Goal: Information Seeking & Learning: Learn about a topic

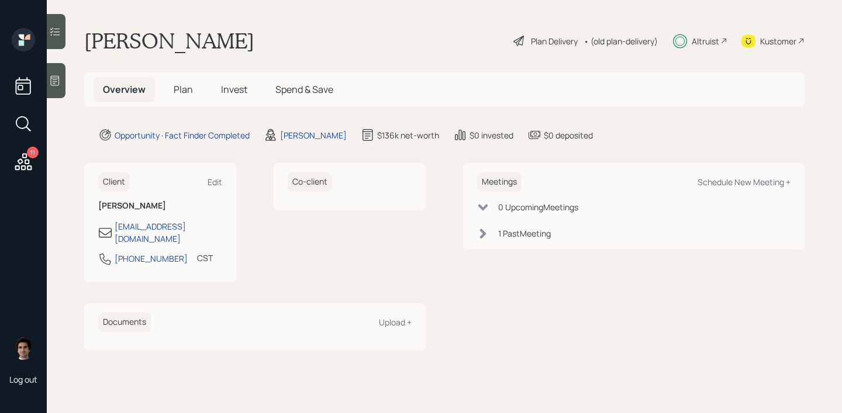
click at [190, 85] on span "Plan" at bounding box center [183, 89] width 19 height 13
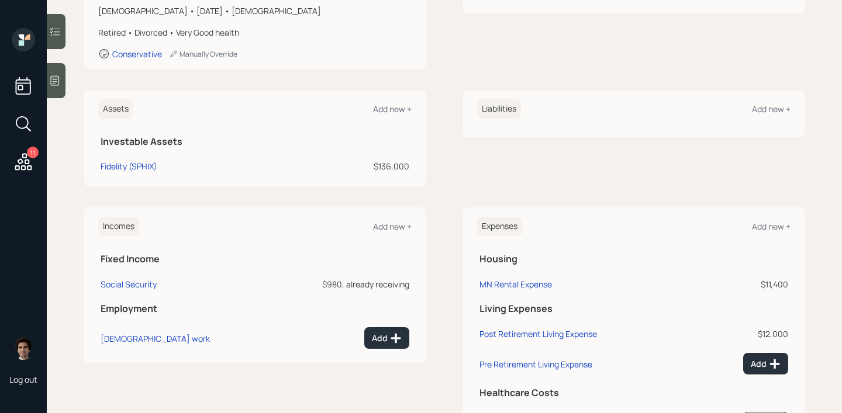
scroll to position [208, 0]
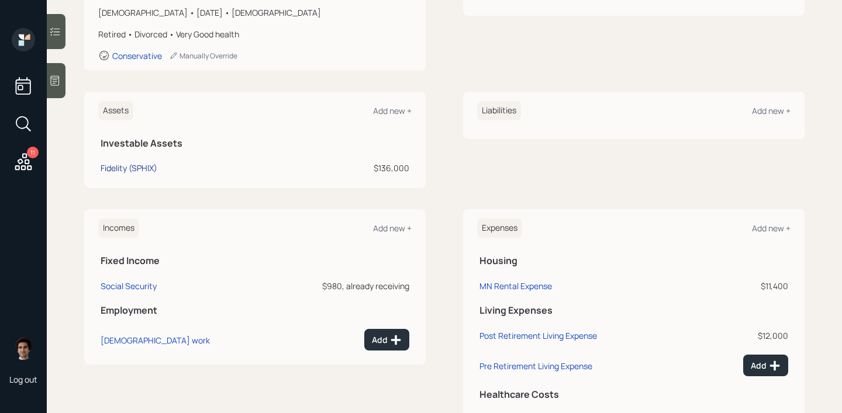
click at [151, 171] on div "Fidelity (SPHIX)" at bounding box center [129, 168] width 57 height 12
select select "taxable"
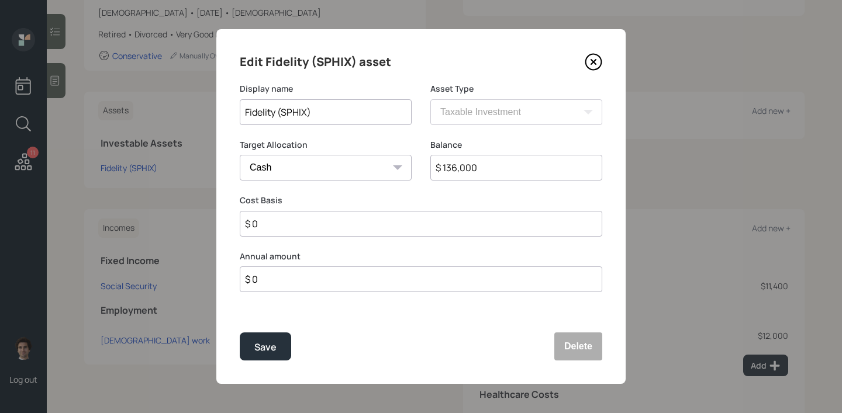
click at [291, 110] on input "Fidelity (SPHIX)" at bounding box center [326, 112] width 172 height 26
click at [575, 65] on div "Edit Fidelity (SPHIX) asset" at bounding box center [421, 62] width 363 height 19
click at [600, 65] on icon at bounding box center [594, 62] width 18 height 18
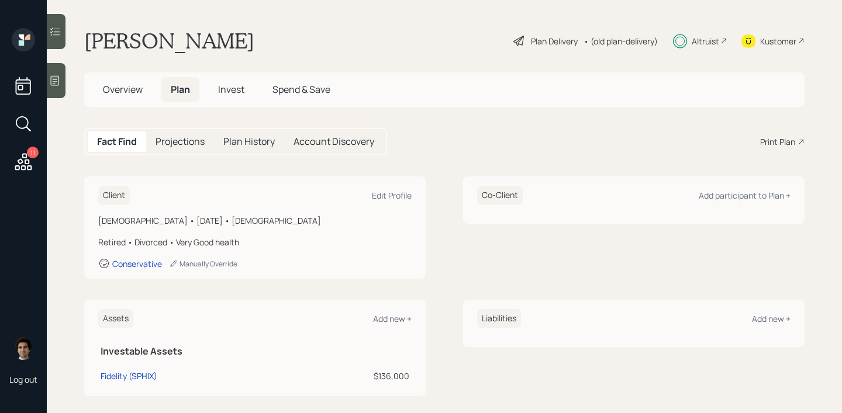
click at [543, 33] on div "Plan Delivery • (old plan-delivery)" at bounding box center [585, 41] width 147 height 26
click at [544, 42] on div "Plan Delivery" at bounding box center [554, 41] width 47 height 12
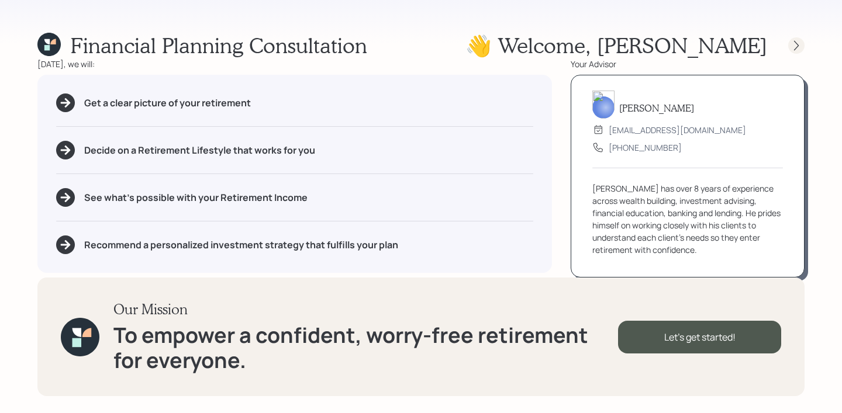
click at [796, 44] on icon at bounding box center [797, 46] width 12 height 12
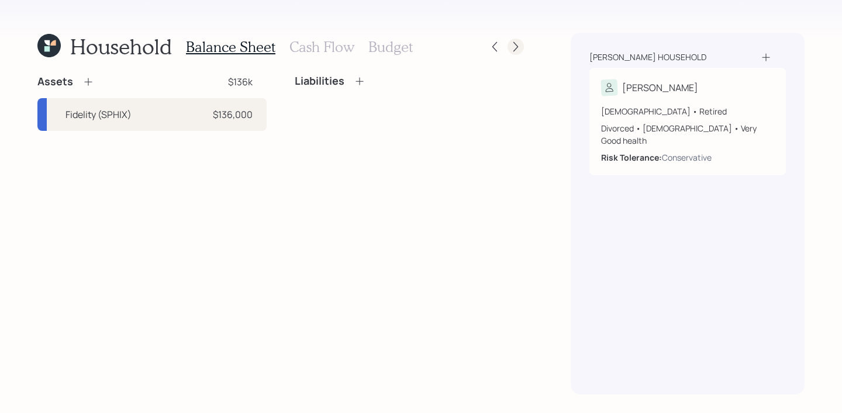
click at [518, 49] on icon at bounding box center [516, 47] width 12 height 12
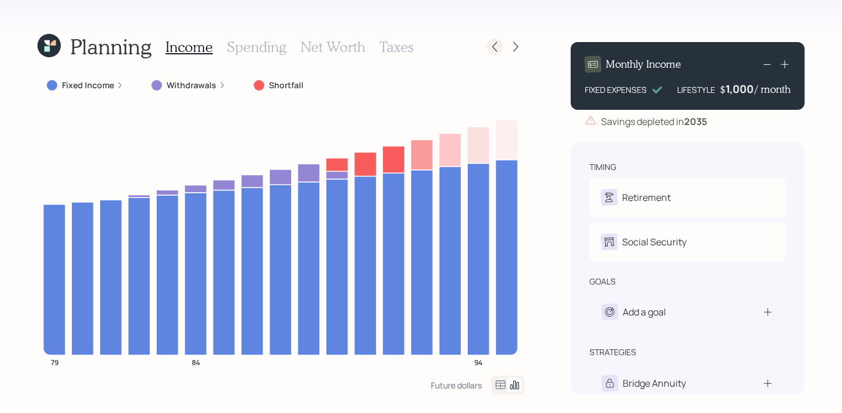
click at [489, 41] on icon at bounding box center [495, 47] width 12 height 12
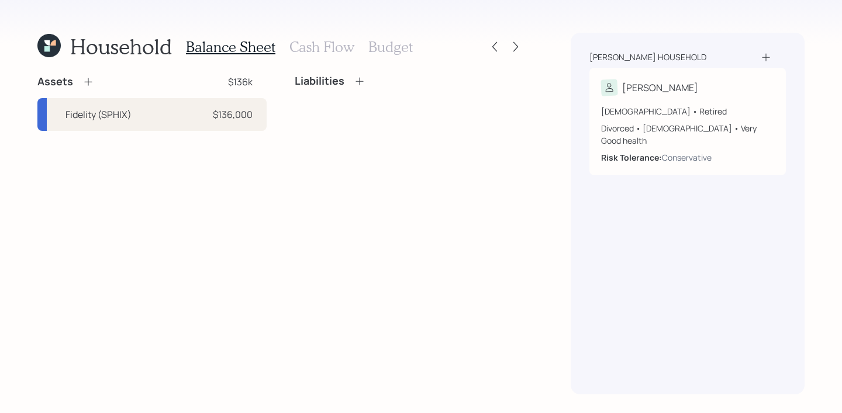
click at [504, 50] on div at bounding box center [505, 47] width 37 height 16
click at [497, 47] on icon at bounding box center [495, 47] width 12 height 12
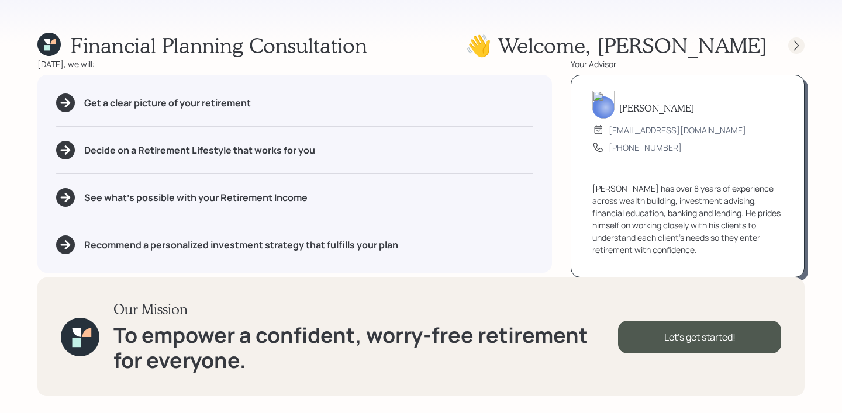
click at [799, 47] on icon at bounding box center [797, 46] width 12 height 12
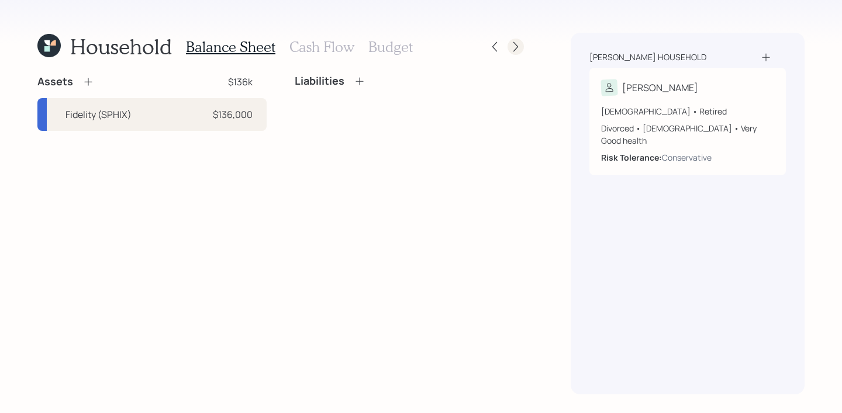
click at [520, 41] on icon at bounding box center [516, 47] width 12 height 12
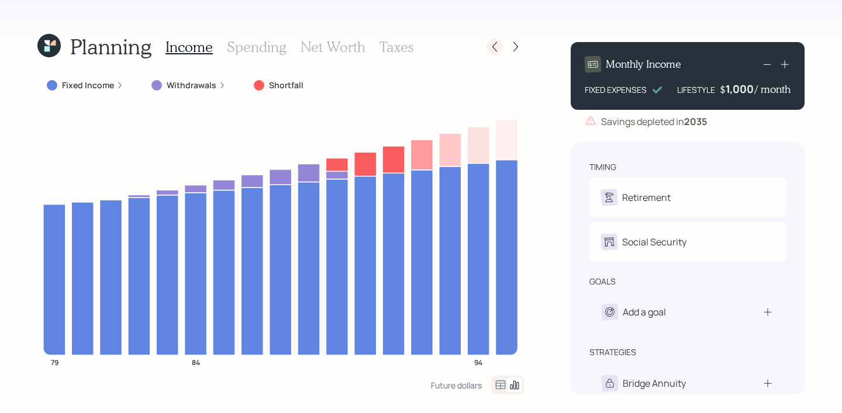
click at [495, 43] on icon at bounding box center [494, 47] width 5 height 10
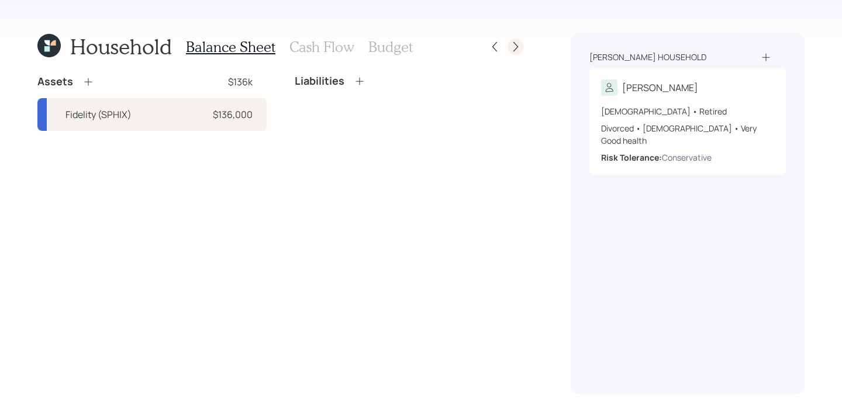
click at [516, 46] on icon at bounding box center [516, 47] width 12 height 12
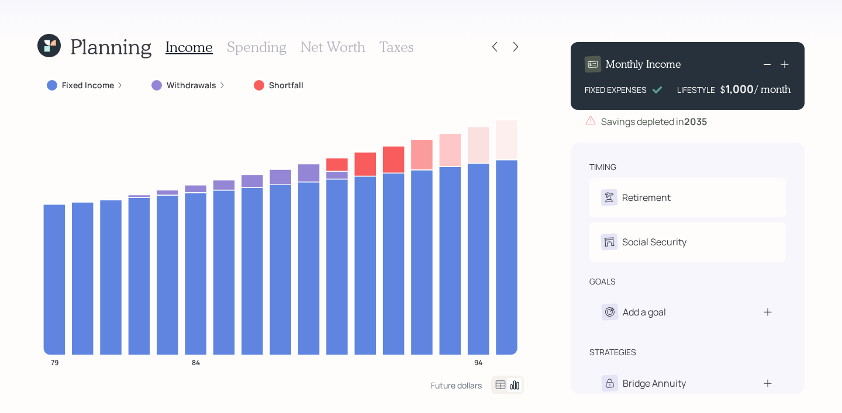
click at [516, 46] on icon at bounding box center [516, 47] width 12 height 12
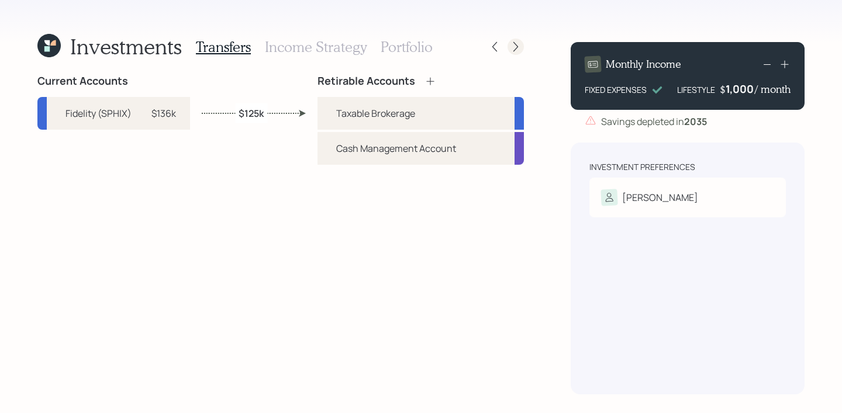
click at [521, 48] on icon at bounding box center [516, 47] width 12 height 12
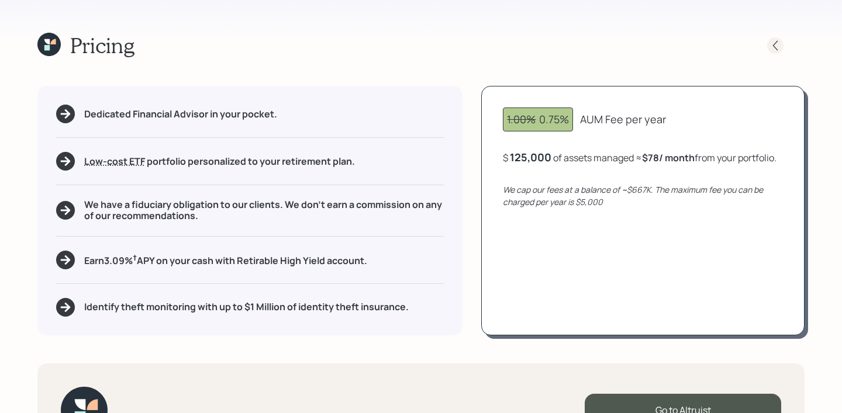
click at [784, 55] on div "Pricing" at bounding box center [420, 45] width 767 height 25
click at [773, 42] on icon at bounding box center [776, 46] width 12 height 12
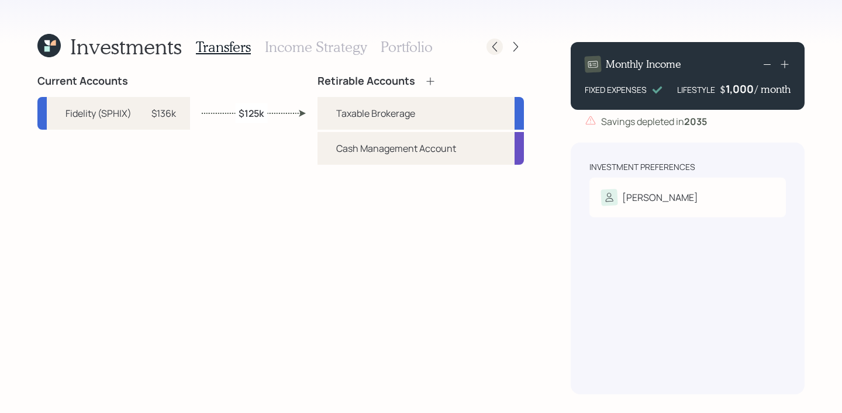
click at [487, 47] on div at bounding box center [495, 47] width 16 height 16
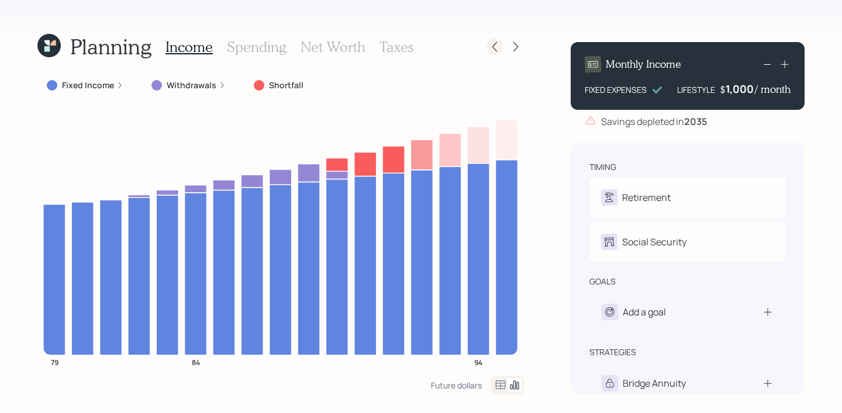
click at [490, 47] on icon at bounding box center [495, 47] width 12 height 12
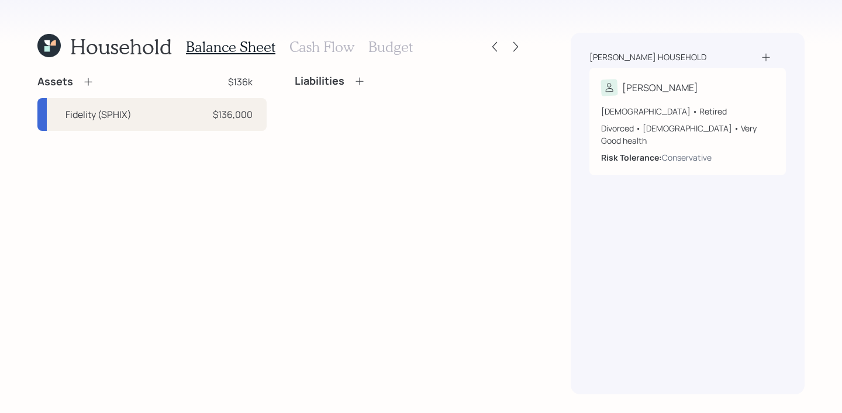
click at [490, 47] on icon at bounding box center [495, 47] width 12 height 12
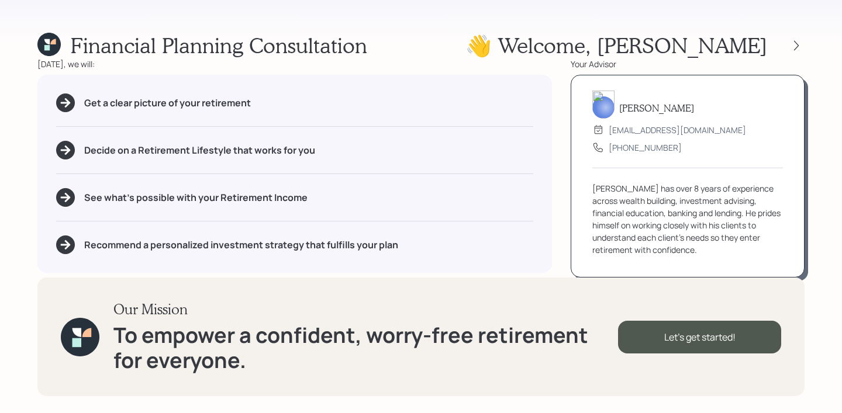
click at [797, 34] on div "👋 Welcome , [PERSON_NAME]" at bounding box center [635, 45] width 339 height 25
click at [797, 36] on div "👋 Welcome , [PERSON_NAME]" at bounding box center [635, 45] width 339 height 25
click at [792, 42] on icon at bounding box center [797, 46] width 12 height 12
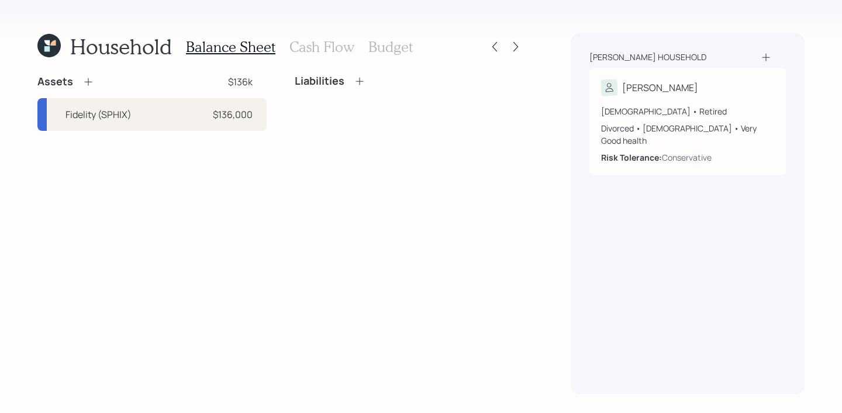
click at [317, 26] on div "Household Balance Sheet Cash Flow Budget Assets $136k Fidelity (SPHIX) $136,000…" at bounding box center [421, 206] width 842 height 413
click at [317, 49] on h3 "Cash Flow" at bounding box center [321, 47] width 65 height 17
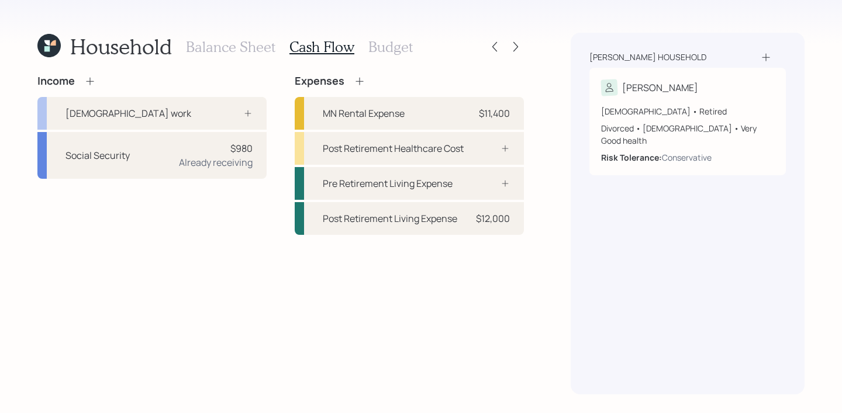
click at [392, 53] on h3 "Budget" at bounding box center [390, 47] width 44 height 17
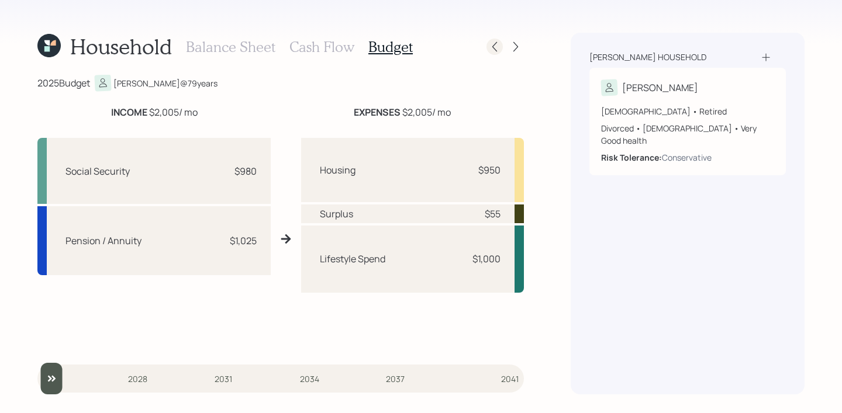
click at [497, 44] on icon at bounding box center [495, 47] width 12 height 12
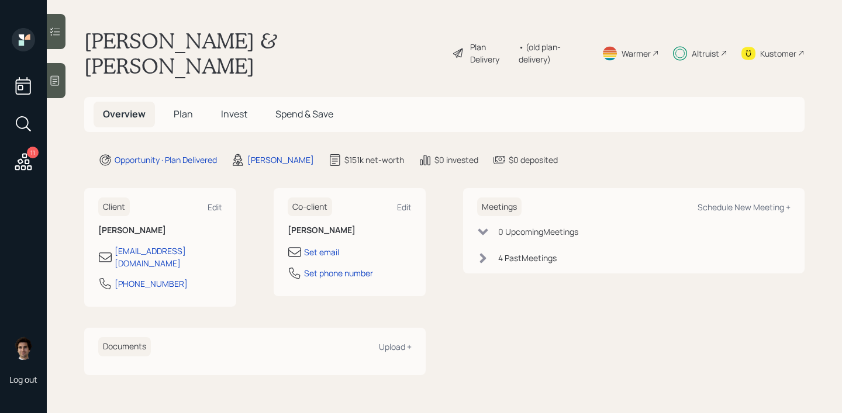
click at [185, 102] on h5 "Plan" at bounding box center [183, 114] width 38 height 25
